Goal: Find specific page/section: Find specific page/section

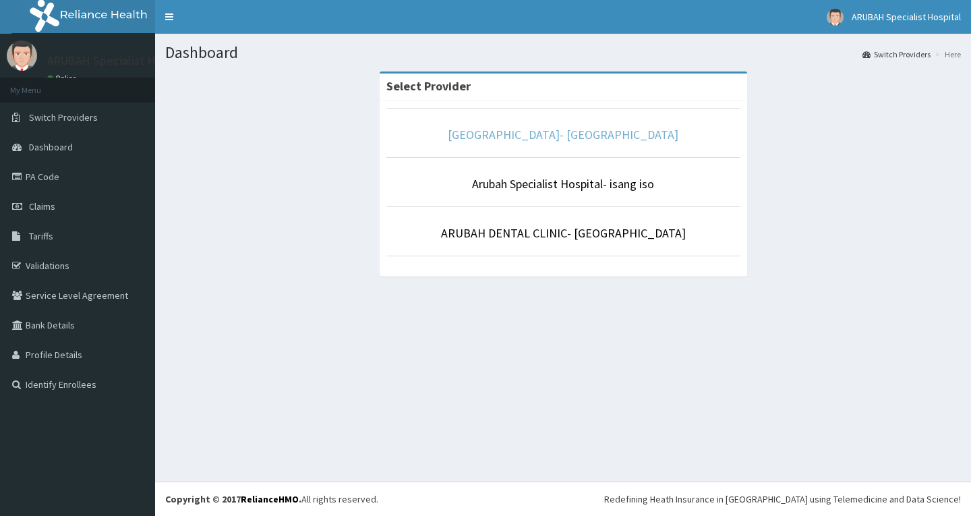
click at [494, 138] on link "[GEOGRAPHIC_DATA]- [GEOGRAPHIC_DATA]" at bounding box center [563, 135] width 231 height 16
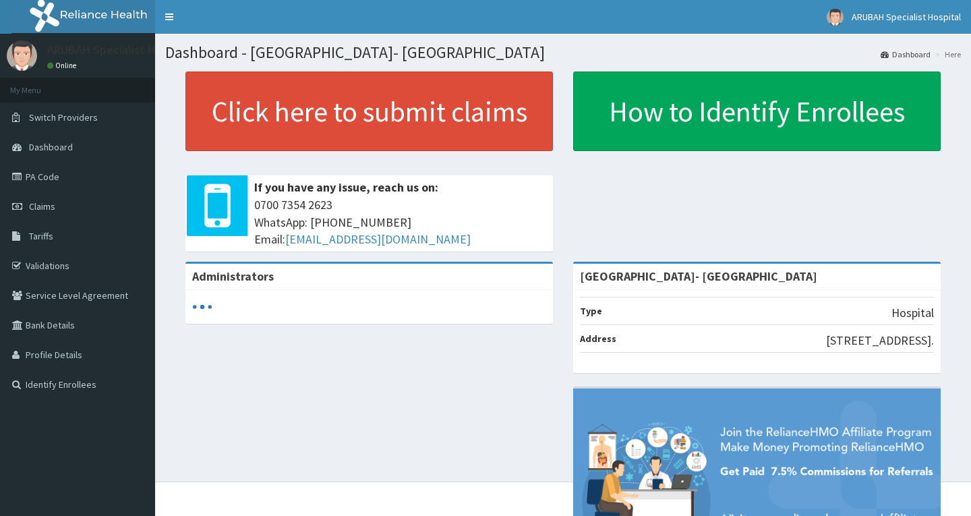
click at [51, 177] on link "PA Code" at bounding box center [77, 177] width 155 height 30
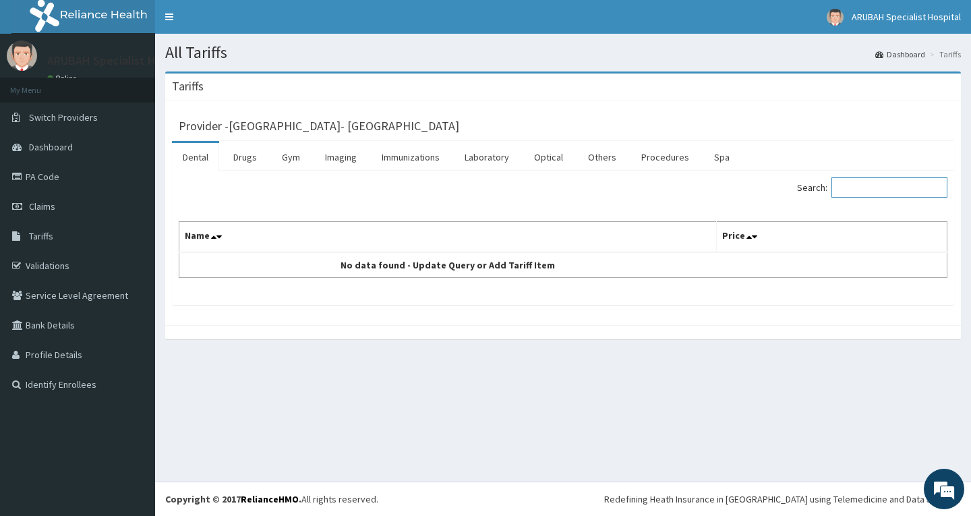
click at [850, 184] on input "Search:" at bounding box center [890, 187] width 116 height 20
type input "G"
click at [649, 158] on link "Procedures" at bounding box center [665, 157] width 69 height 28
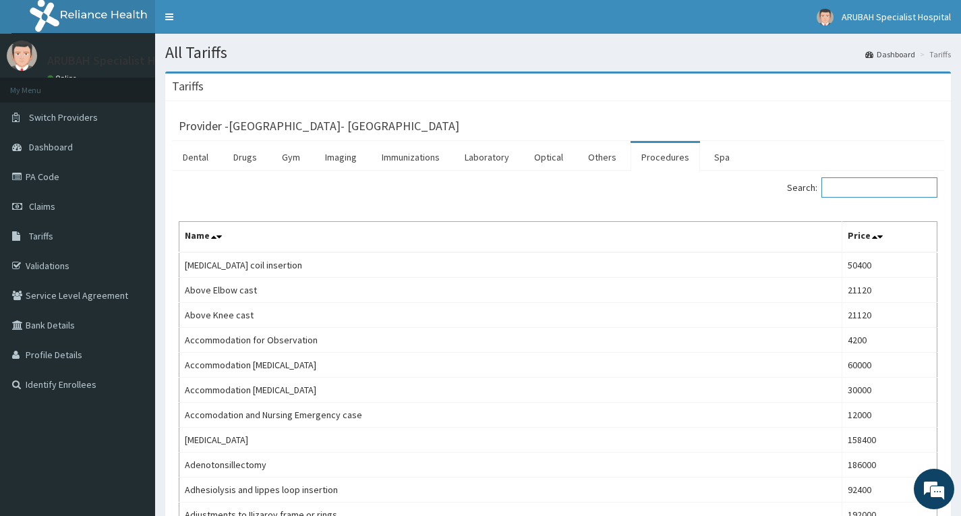
click at [892, 192] on input "Search:" at bounding box center [879, 187] width 116 height 20
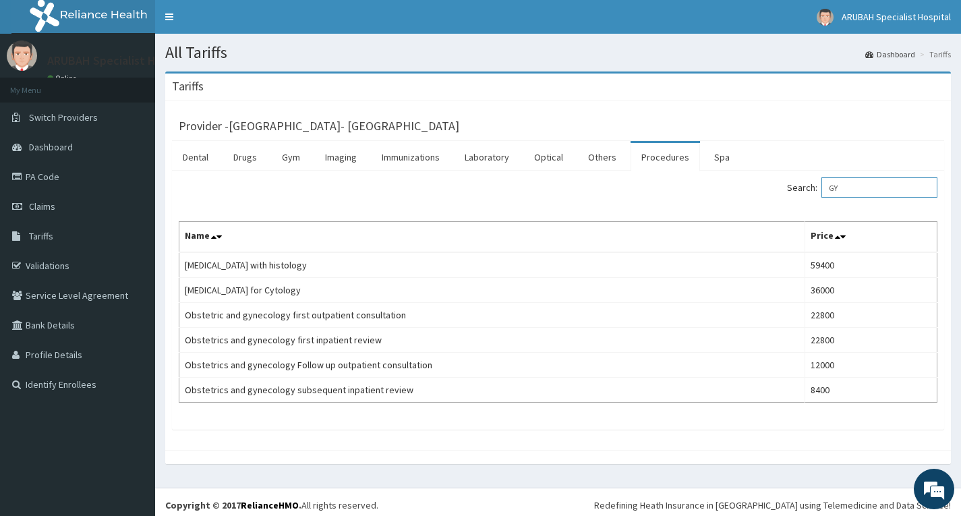
click at [853, 179] on input "GY" at bounding box center [879, 187] width 116 height 20
type input "G"
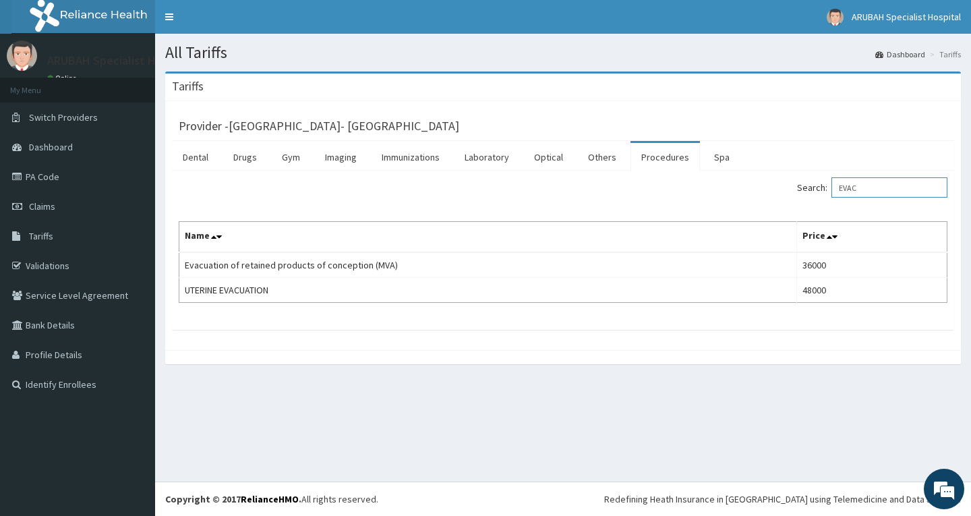
type input "EVAC"
